Goal: Task Accomplishment & Management: Use online tool/utility

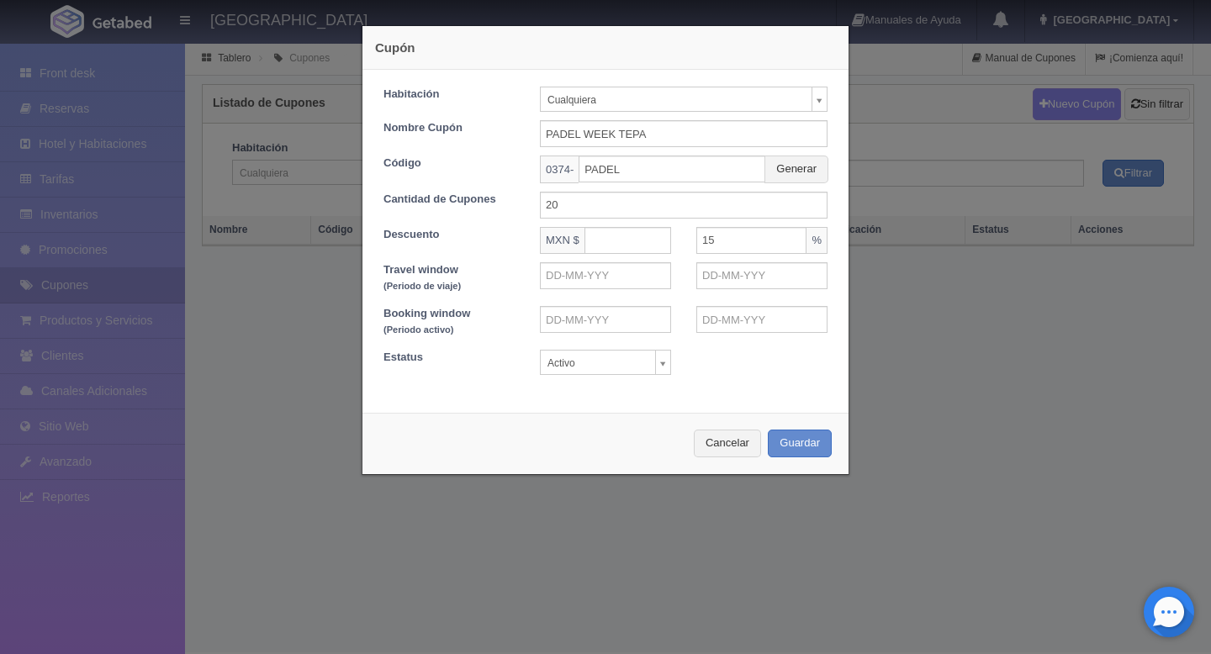
select select "Cualquiera"
select select
click at [658, 245] on input "text" at bounding box center [627, 240] width 87 height 27
click at [774, 244] on input "15" at bounding box center [751, 240] width 110 height 27
type input "10"
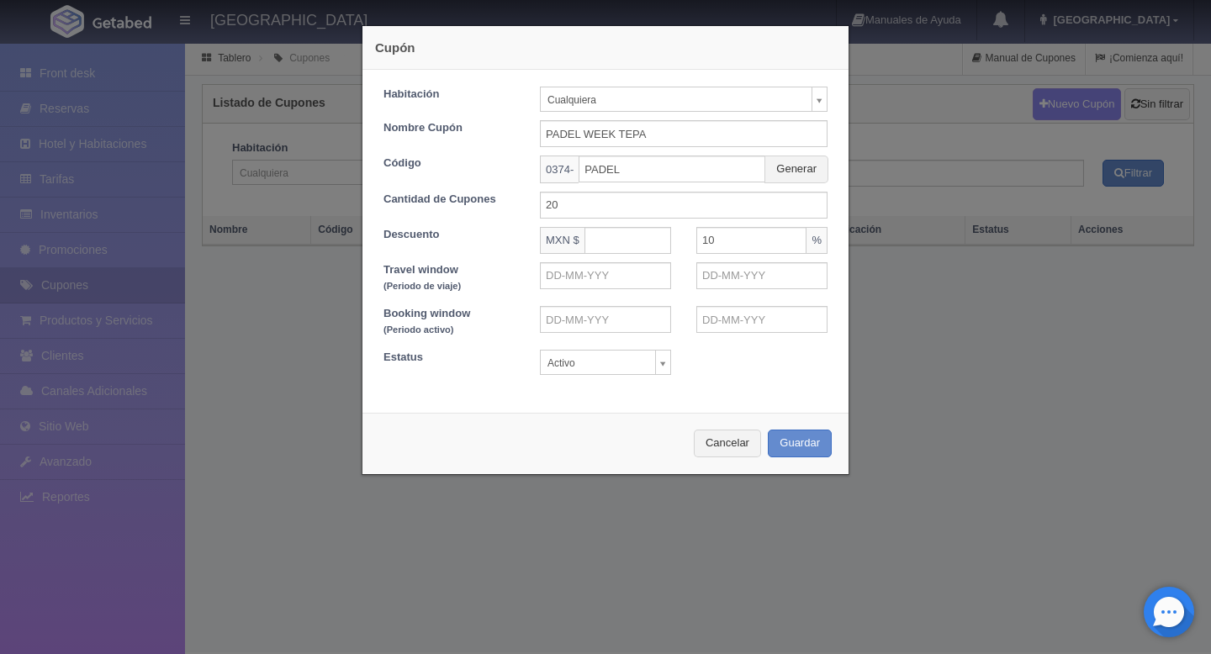
click at [732, 341] on div "Booking window (Periodo activo)" at bounding box center [605, 323] width 469 height 35
click at [610, 277] on input "text" at bounding box center [605, 275] width 131 height 27
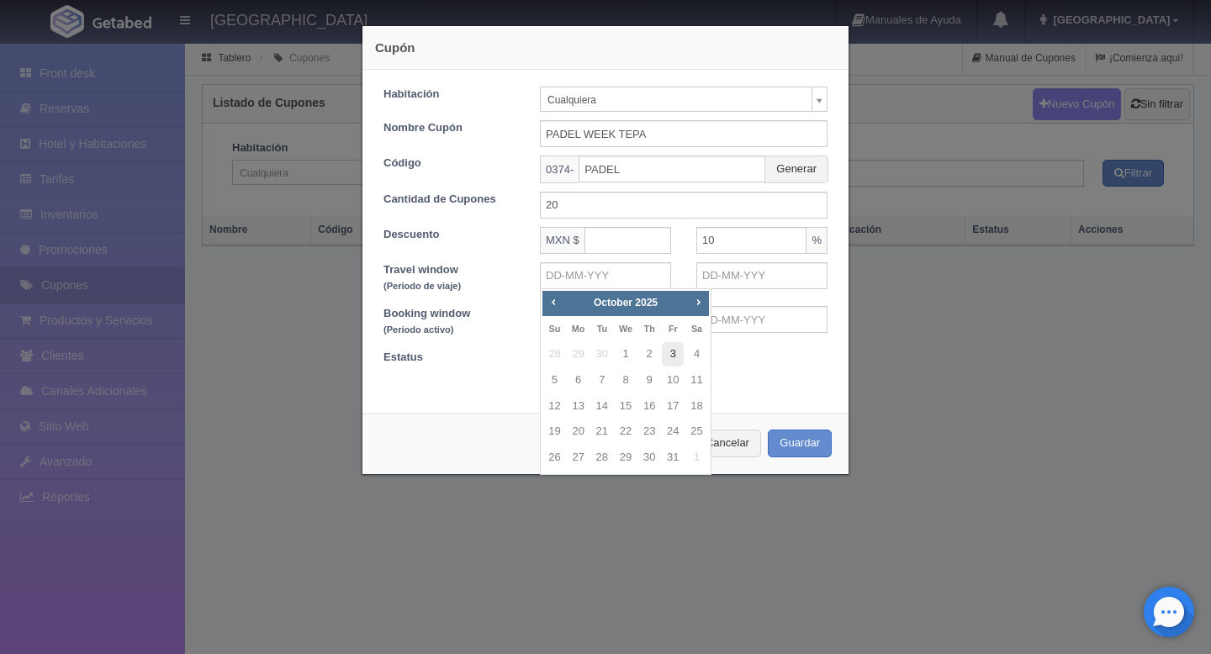
click at [670, 352] on link "3" at bounding box center [673, 354] width 22 height 24
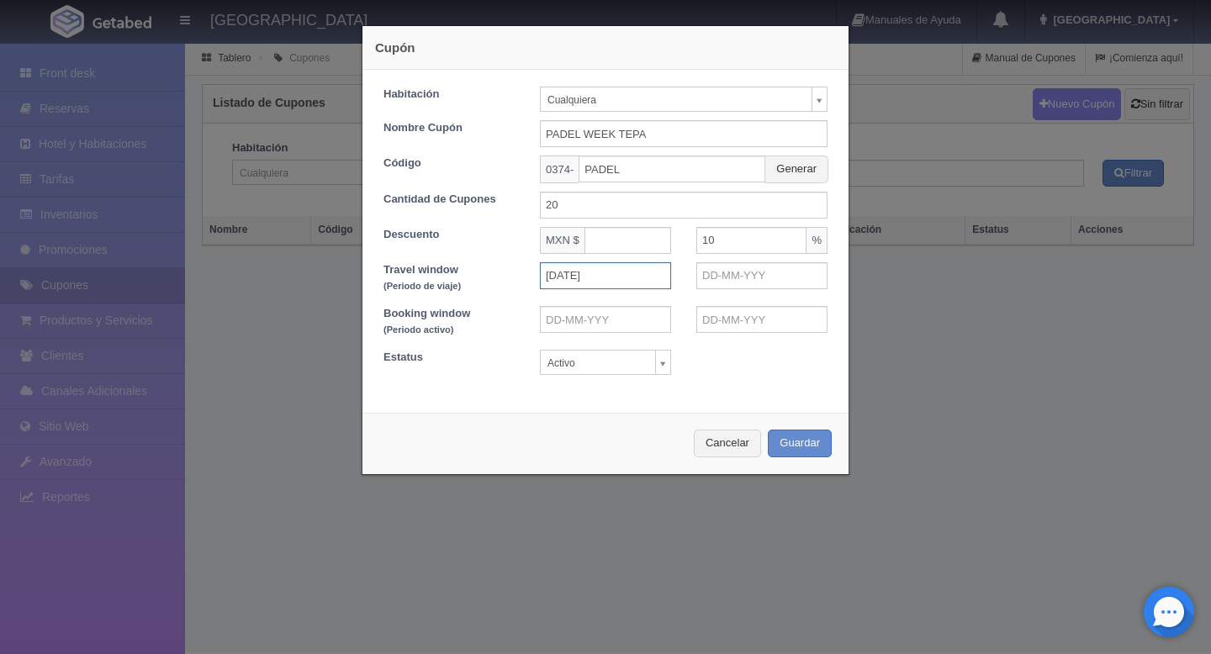
click at [601, 283] on input "[DATE]" at bounding box center [605, 275] width 131 height 27
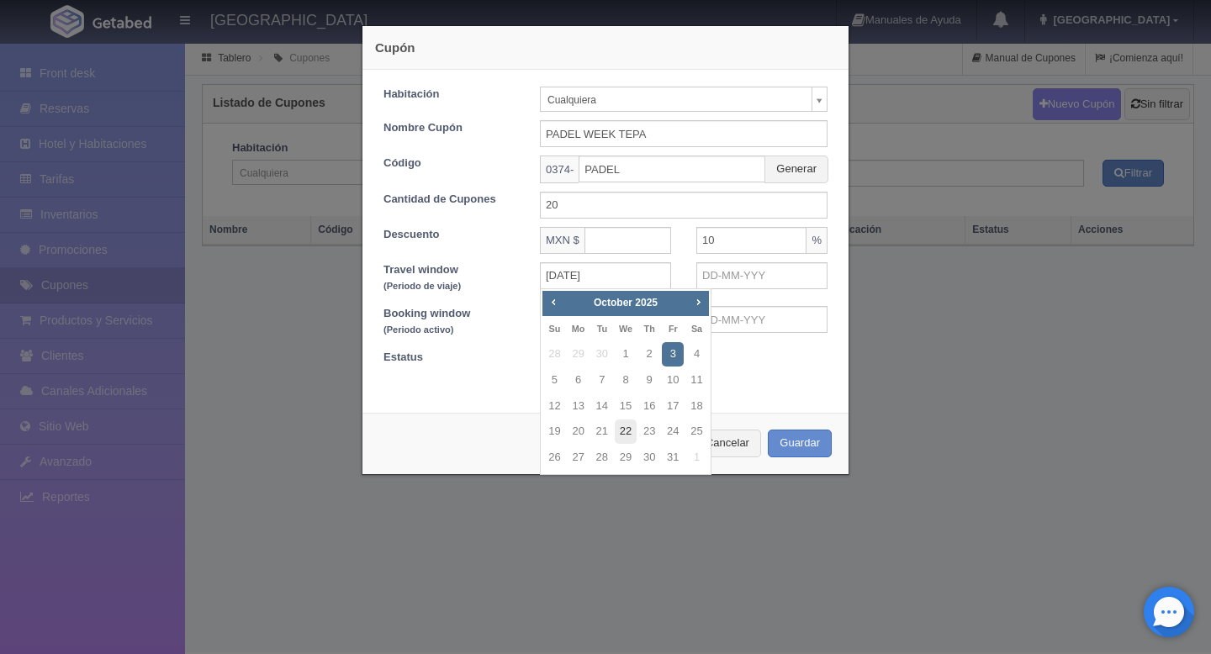
click at [629, 428] on link "22" at bounding box center [626, 432] width 22 height 24
type input "[DATE]"
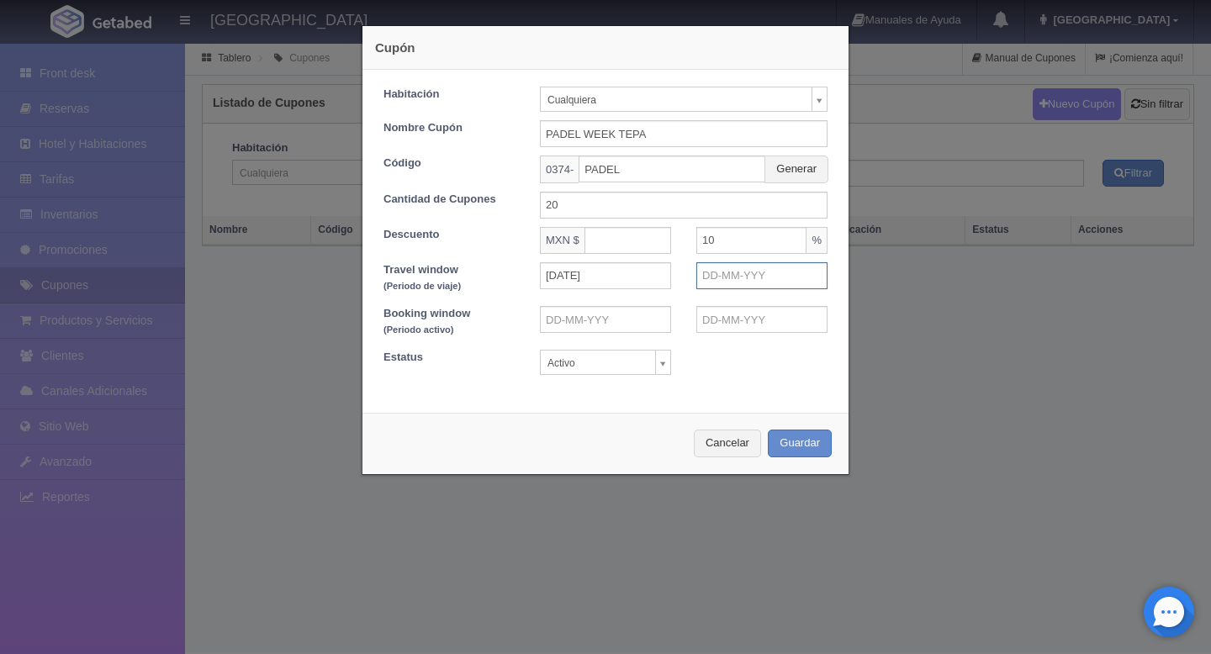
click at [736, 275] on input "text" at bounding box center [761, 275] width 131 height 27
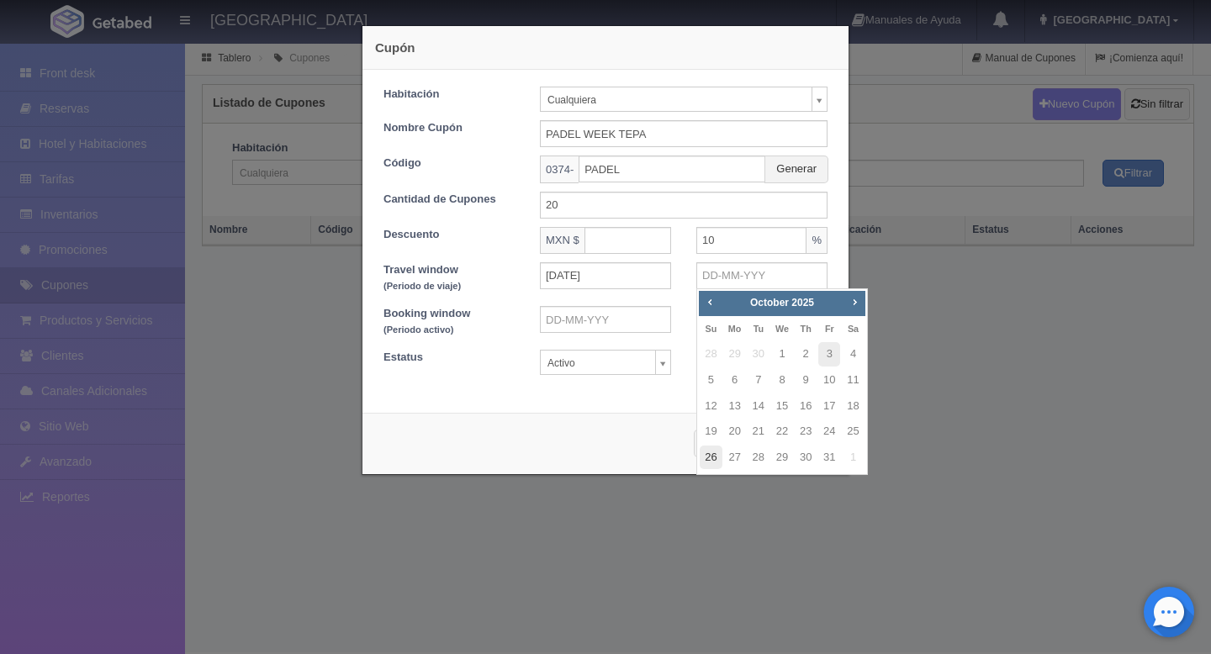
click at [715, 458] on link "26" at bounding box center [711, 458] width 22 height 24
type input "[DATE]"
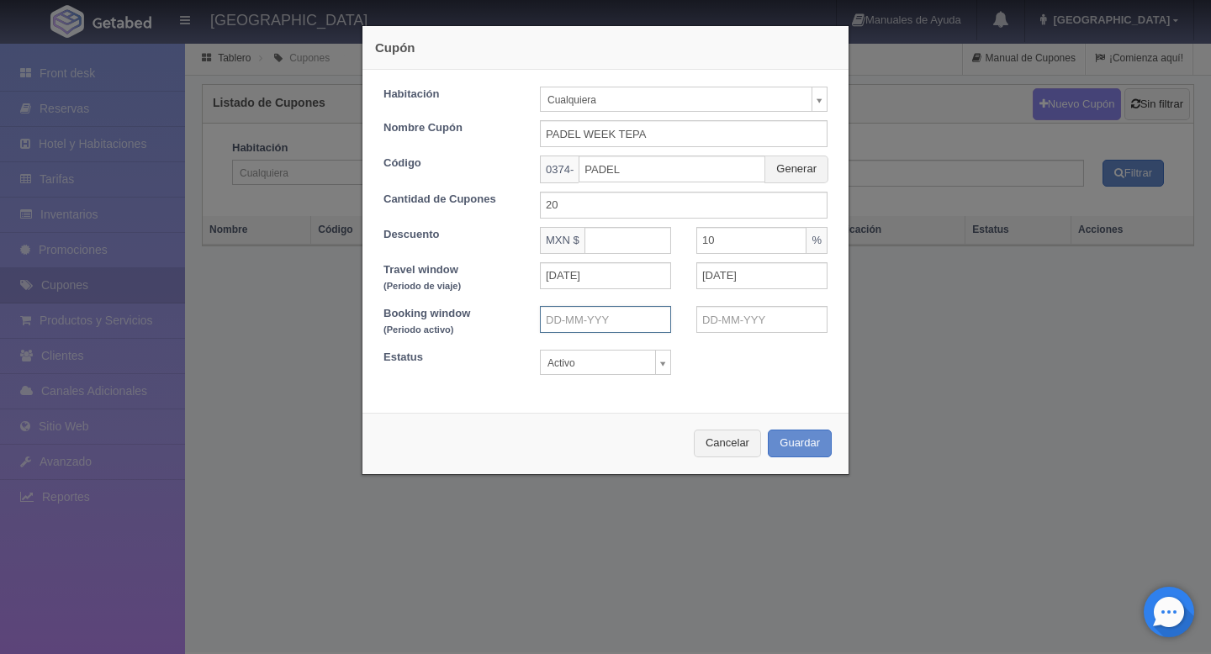
click at [574, 314] on input "text" at bounding box center [605, 319] width 131 height 27
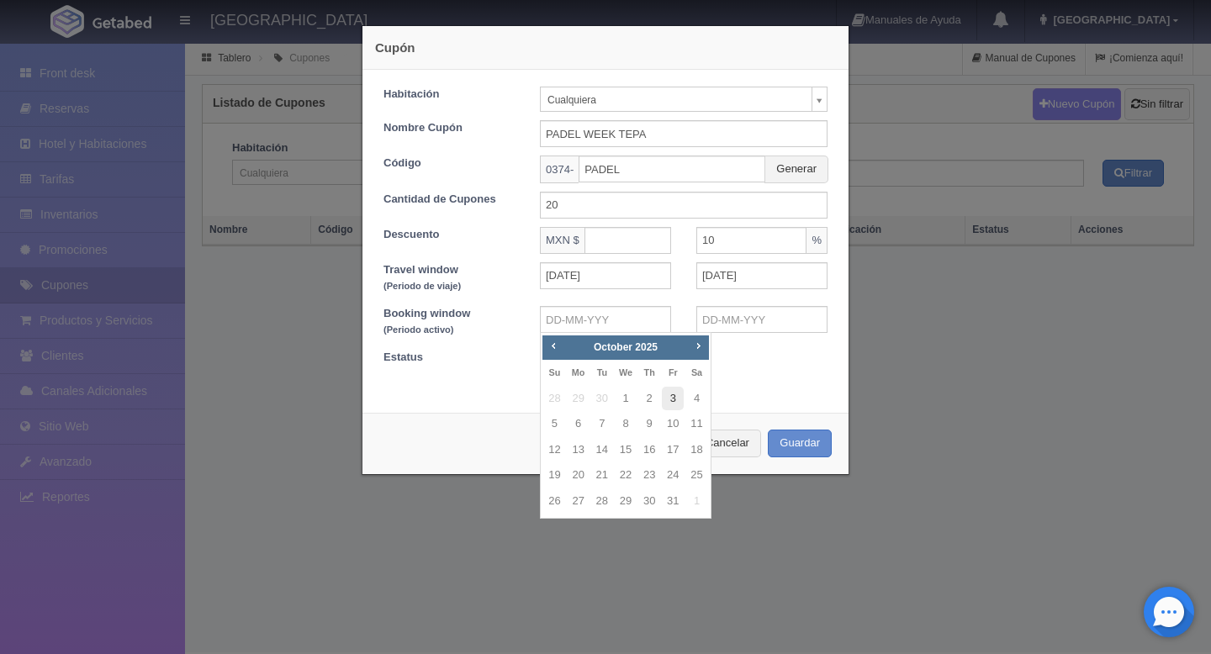
click at [679, 402] on link "3" at bounding box center [673, 399] width 22 height 24
type input "[DATE]"
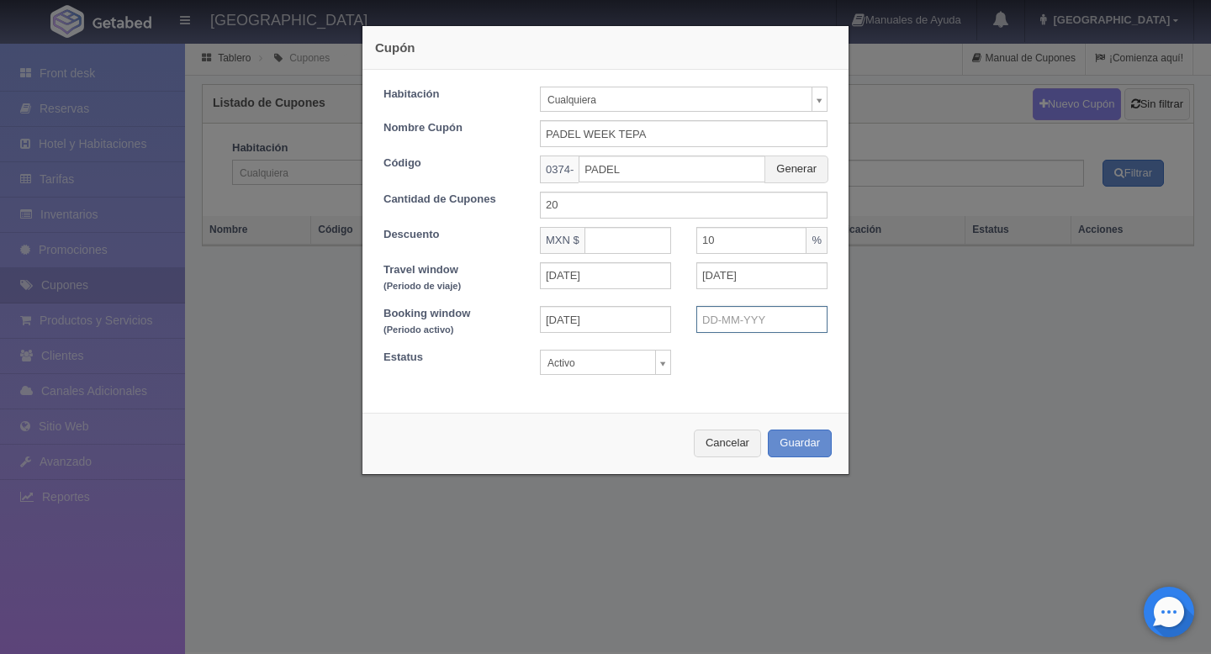
click at [737, 317] on input "text" at bounding box center [761, 319] width 131 height 27
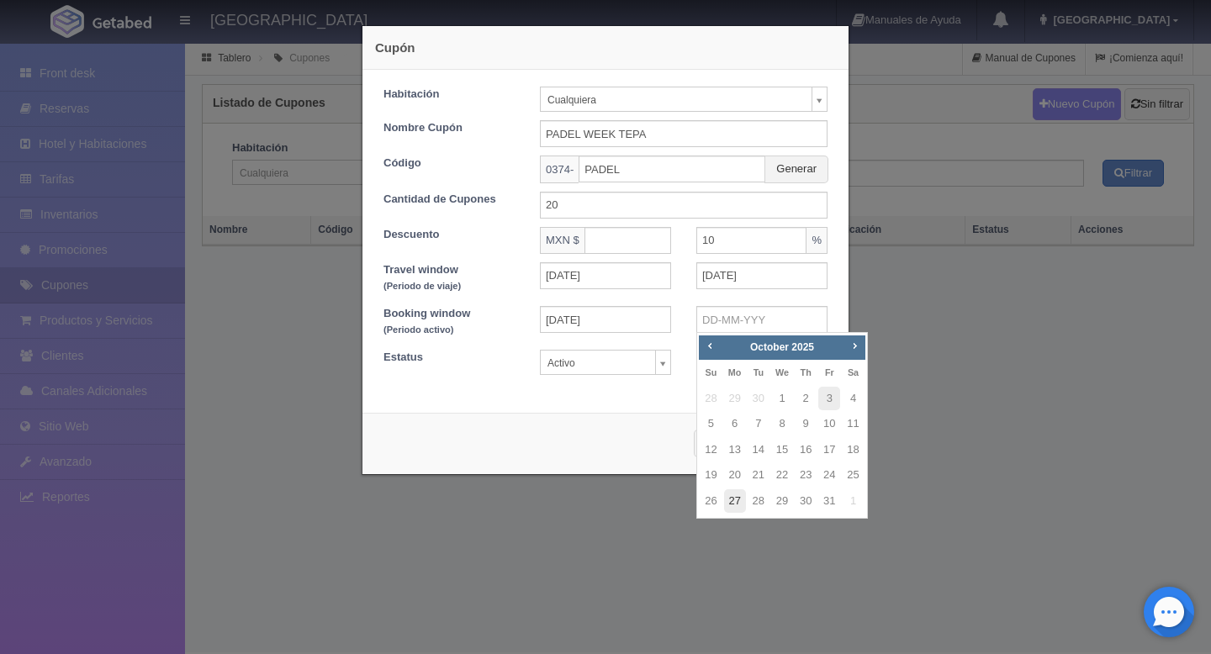
click at [736, 507] on link "27" at bounding box center [735, 501] width 22 height 24
type input "[DATE]"
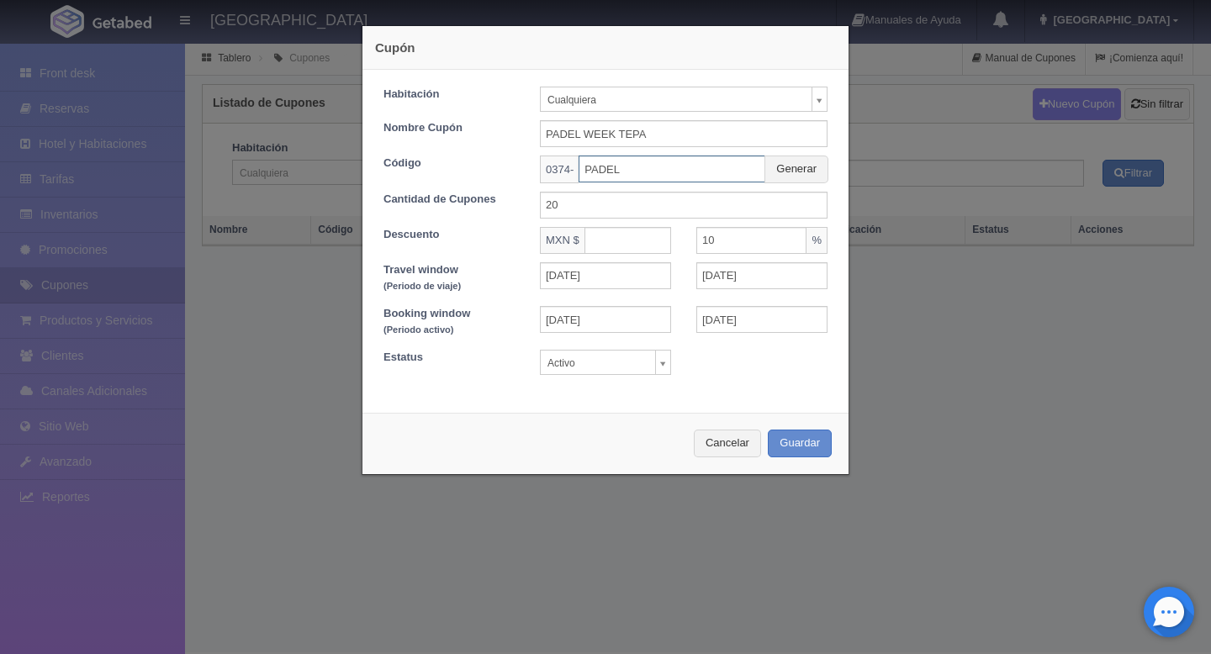
click at [662, 173] on input "PADEL" at bounding box center [671, 169] width 187 height 27
click at [802, 166] on button "Generar" at bounding box center [796, 170] width 64 height 28
click at [674, 173] on input "G36RP34ECL" at bounding box center [671, 169] width 187 height 27
drag, startPoint x: 710, startPoint y: 169, endPoint x: 557, endPoint y: 168, distance: 153.9
click at [557, 168] on div "0374- G36RP34ECL Generar" at bounding box center [684, 170] width 288 height 28
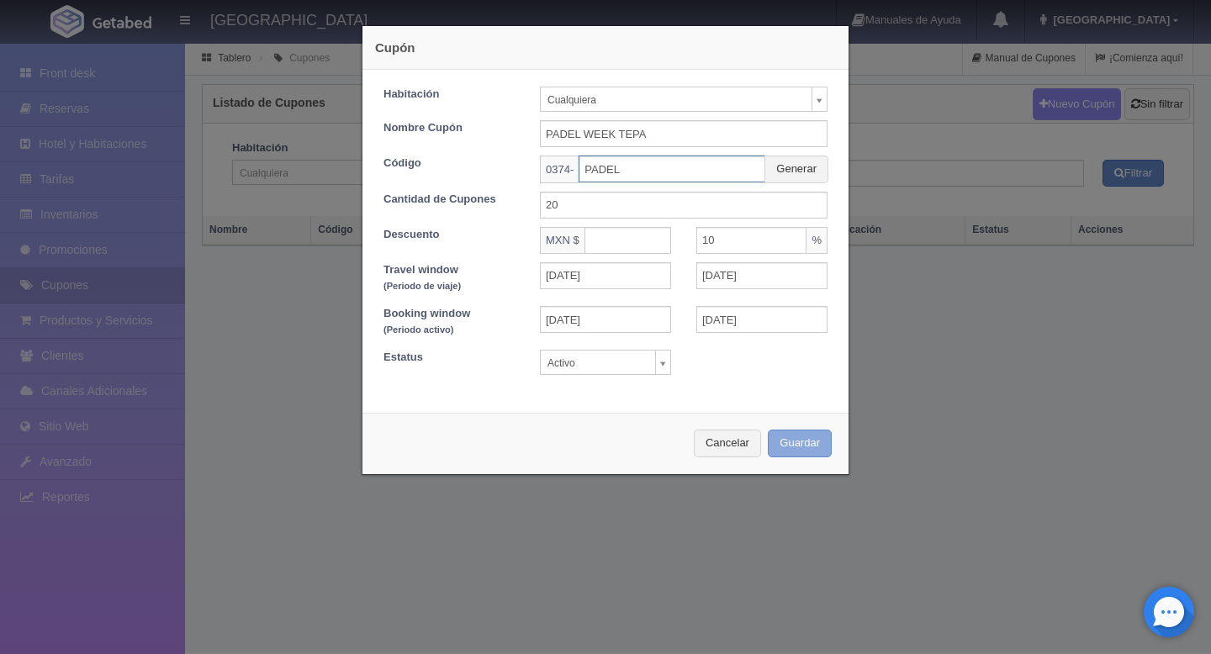
type input "PADEL"
click at [816, 449] on button "Guardar" at bounding box center [800, 444] width 64 height 28
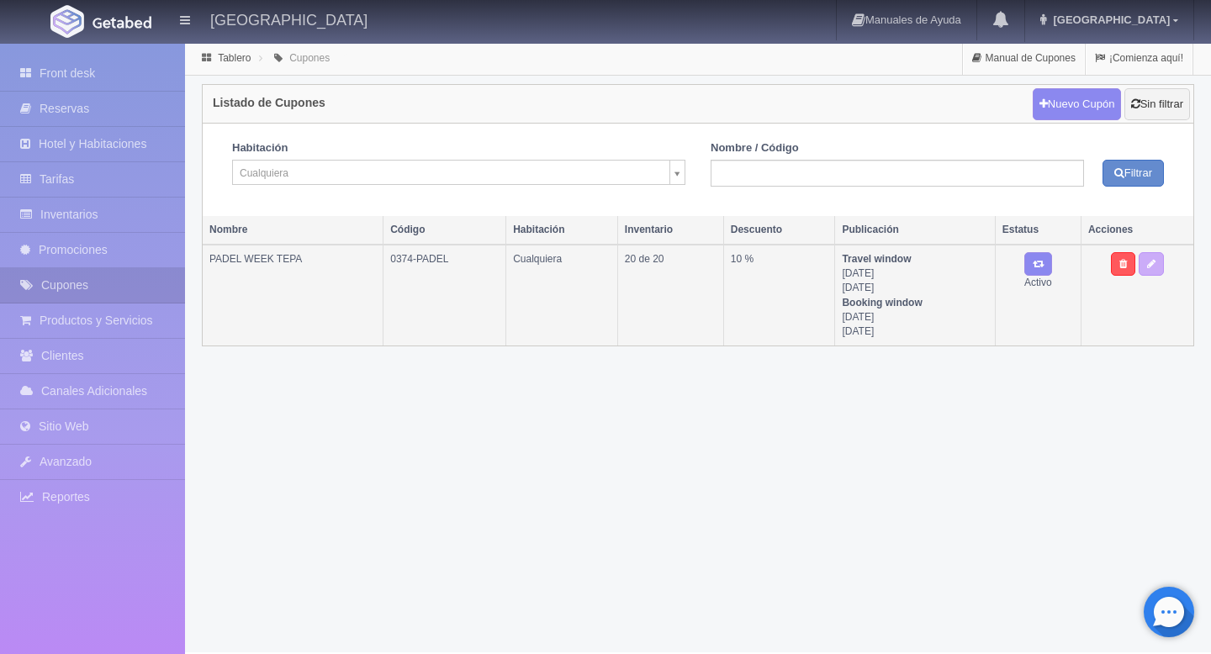
drag, startPoint x: 400, startPoint y: 257, endPoint x: 444, endPoint y: 257, distance: 43.7
click at [444, 257] on td "0374-PADEL" at bounding box center [444, 295] width 123 height 101
drag, startPoint x: 444, startPoint y: 257, endPoint x: 389, endPoint y: 256, distance: 54.7
click at [390, 257] on td "0374-PADEL" at bounding box center [444, 295] width 123 height 101
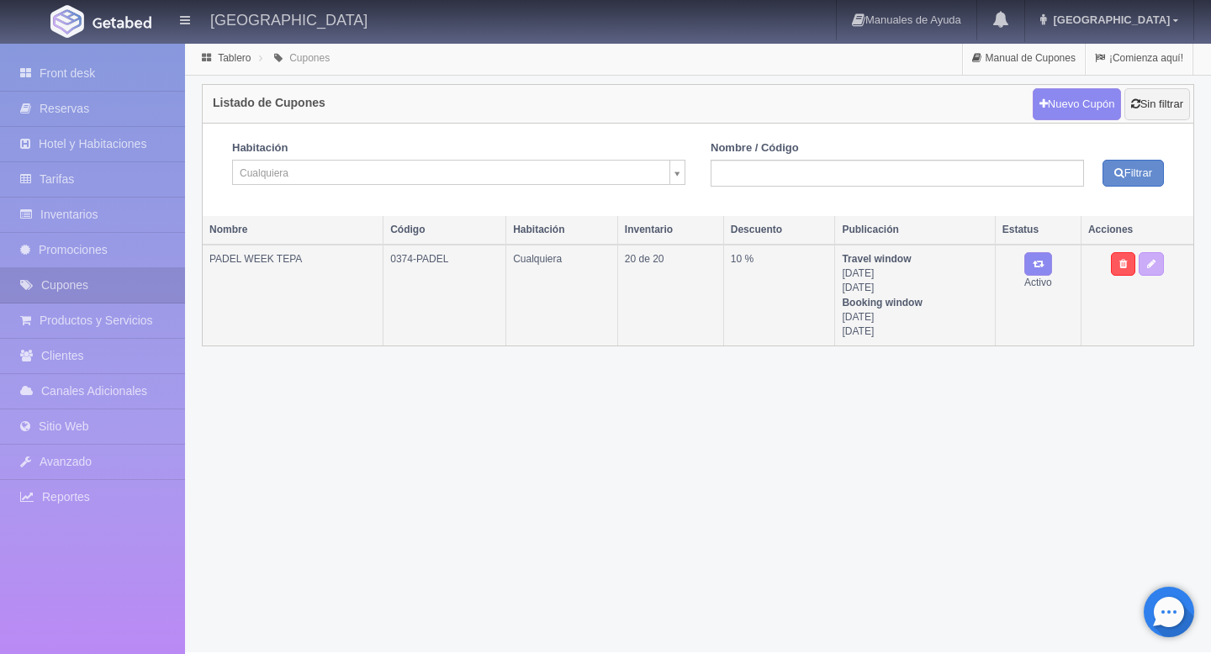
copy td "0374-PADEL"
